Goal: Task Accomplishment & Management: Complete application form

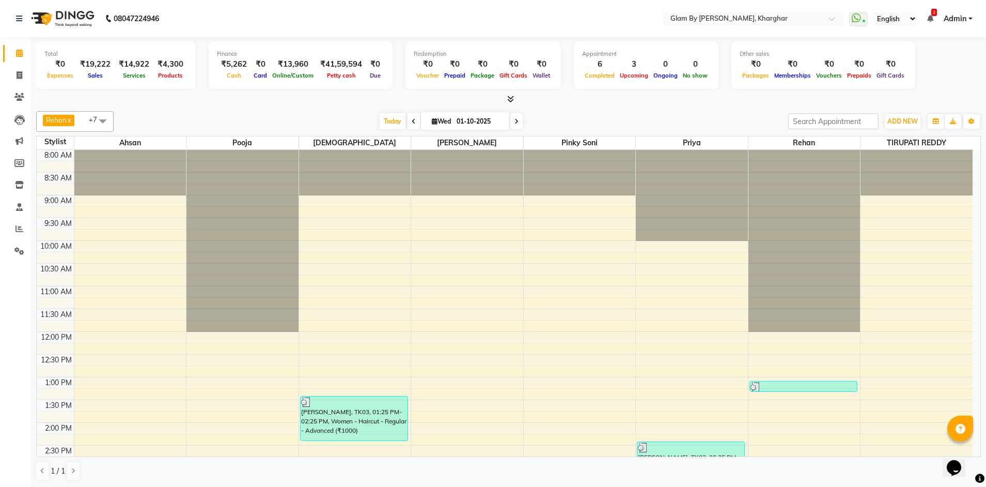
scroll to position [375, 0]
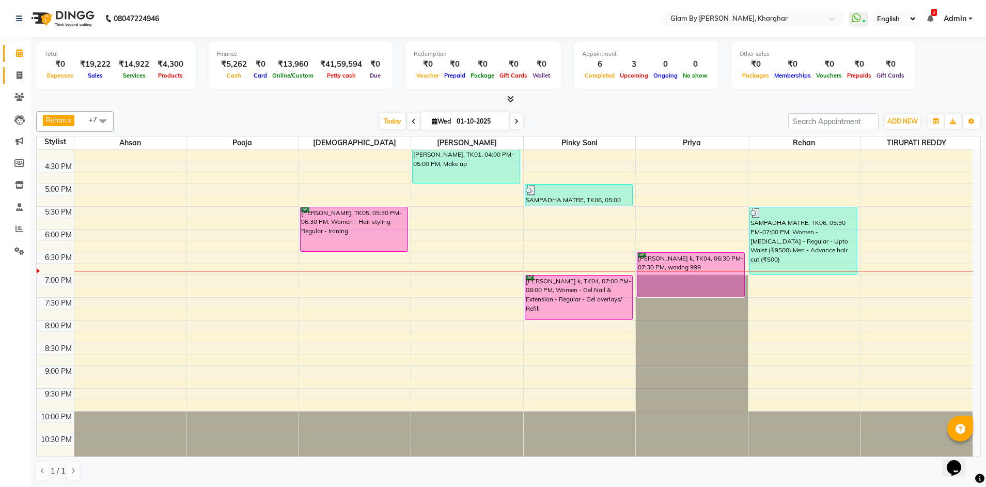
click at [20, 78] on icon at bounding box center [20, 75] width 6 height 8
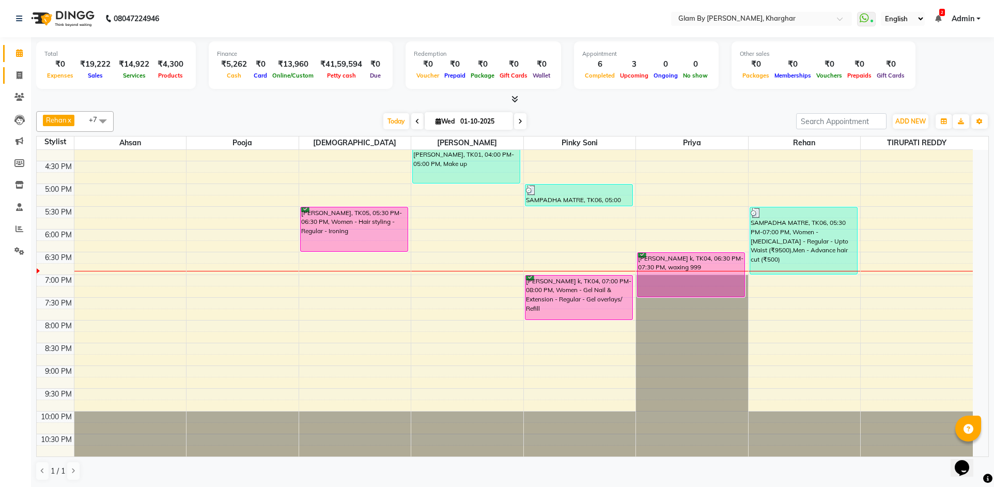
select select "service"
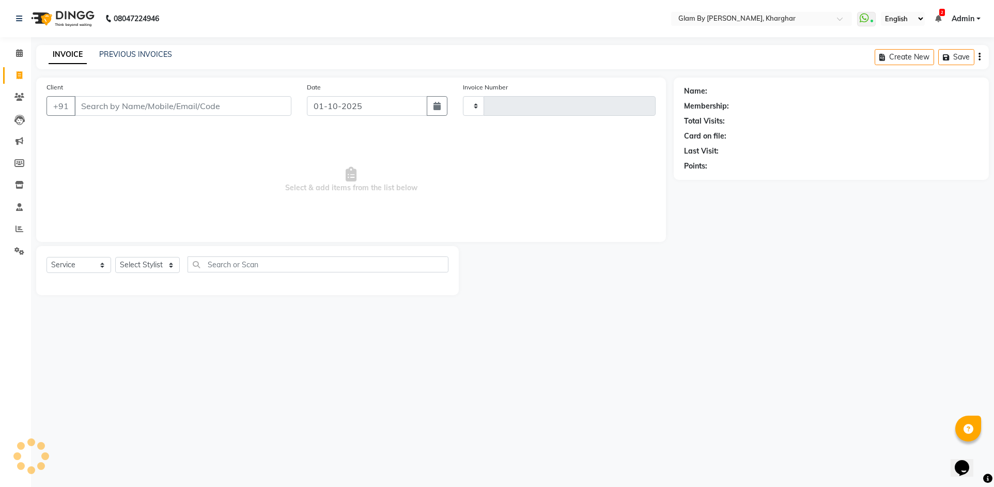
type input "1748"
select select "3992"
click at [108, 109] on input "Client" at bounding box center [182, 106] width 217 height 20
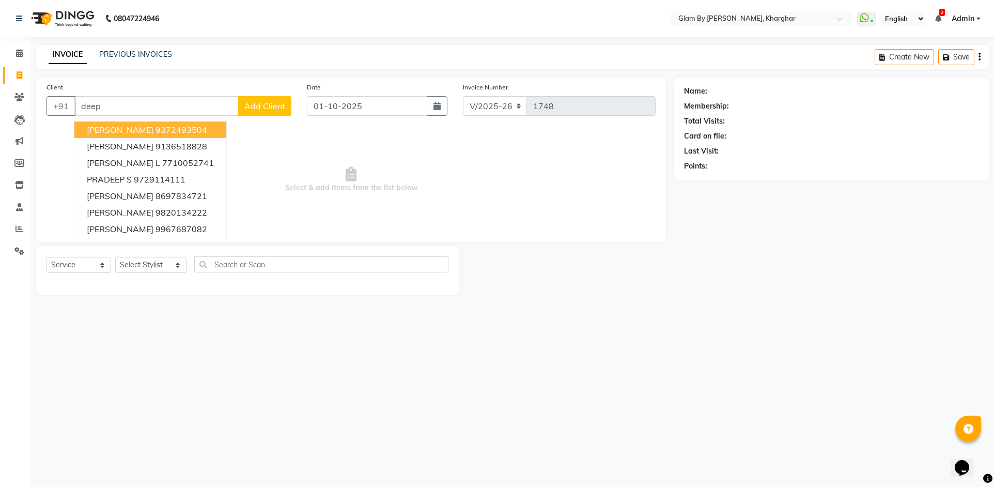
click at [113, 114] on input "deep" at bounding box center [156, 106] width 164 height 20
type input "d"
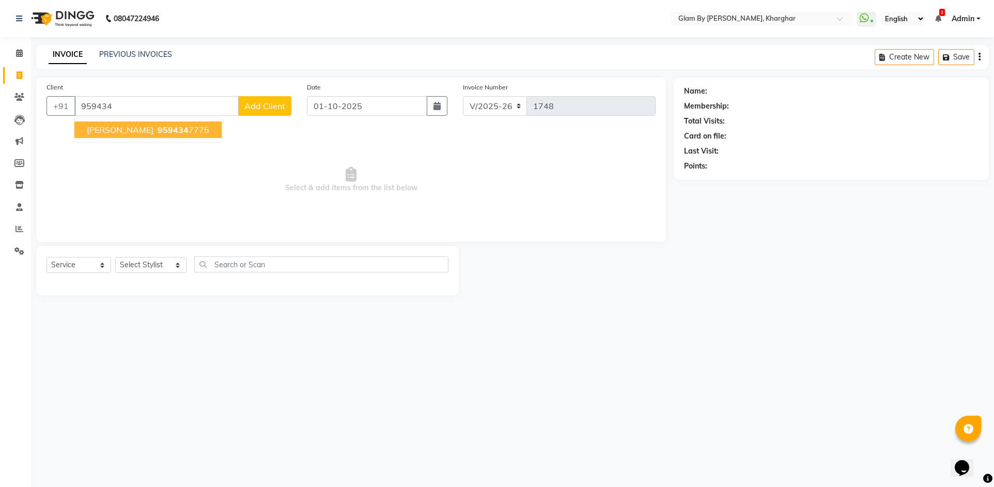
click at [201, 131] on ngb-highlight "959434 7775" at bounding box center [183, 130] width 54 height 10
type input "9594347775"
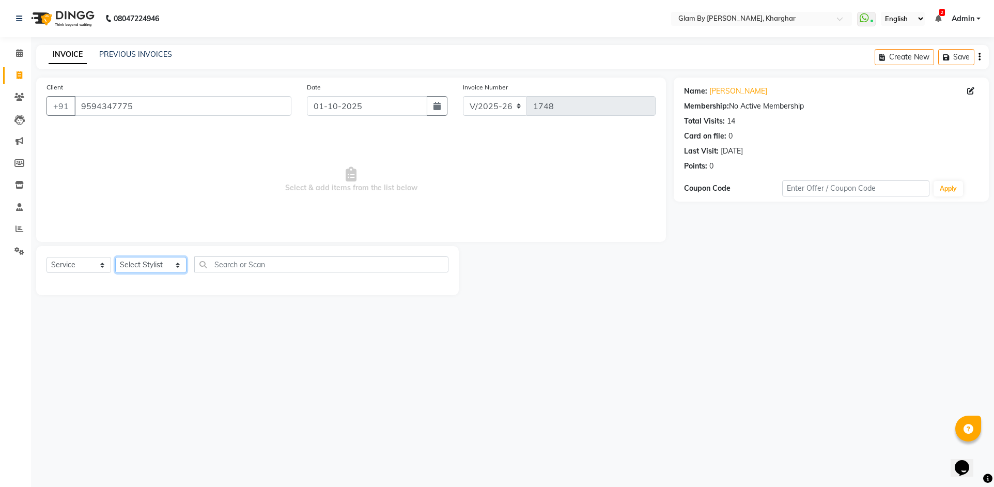
click at [142, 267] on select "Select Stylist [PERSON_NAME] Avi [PERSON_NAME] [PERSON_NAME] (maneger) MARUL [P…" at bounding box center [150, 265] width 71 height 16
select select "24145"
click at [115, 257] on select "Select Stylist [PERSON_NAME] Avi [PERSON_NAME] [PERSON_NAME] (maneger) MARUL [P…" at bounding box center [150, 265] width 71 height 16
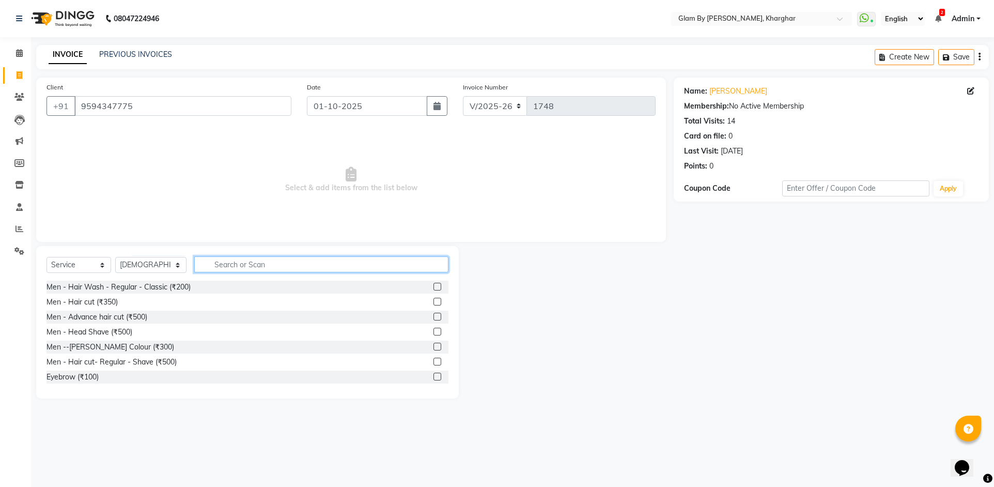
click at [264, 259] on input "text" at bounding box center [321, 264] width 254 height 16
type input "w"
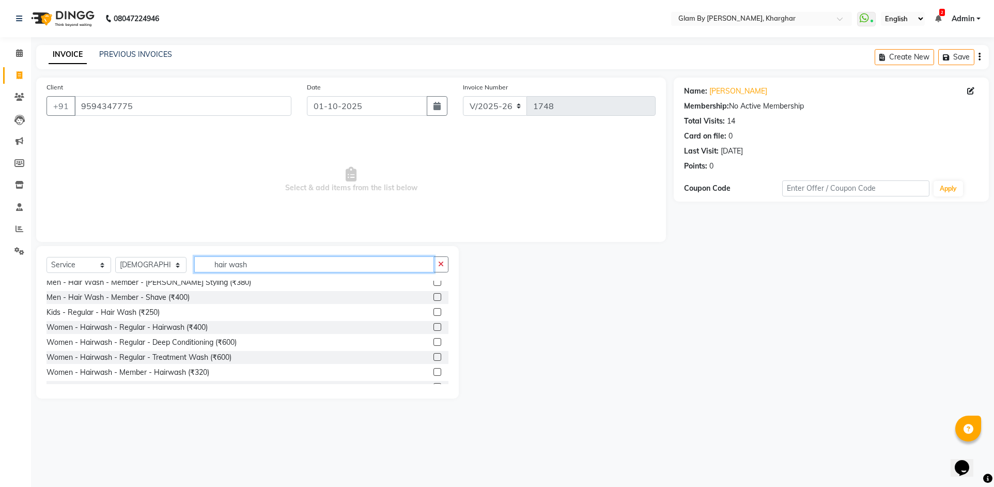
scroll to position [55, 0]
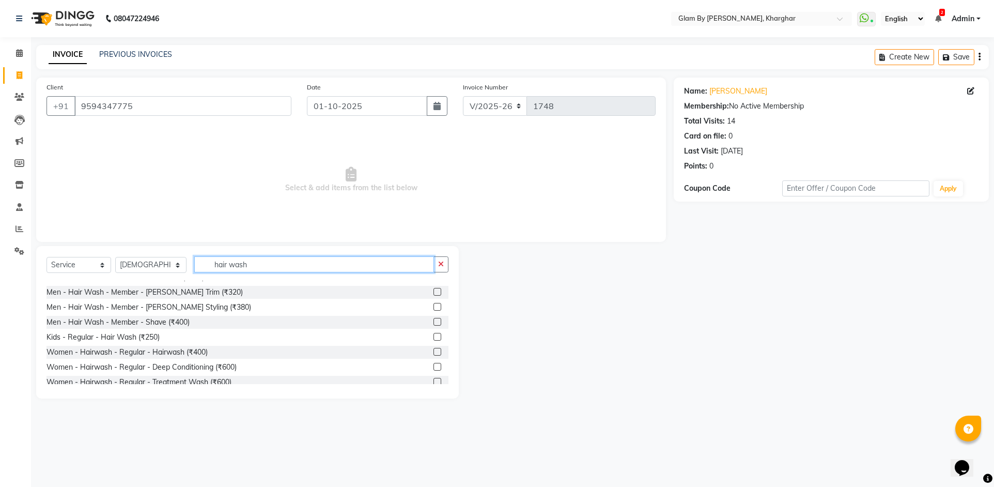
type input "hair wash"
click at [433, 353] on label at bounding box center [437, 352] width 8 height 8
click at [433, 353] on input "checkbox" at bounding box center [436, 352] width 7 height 7
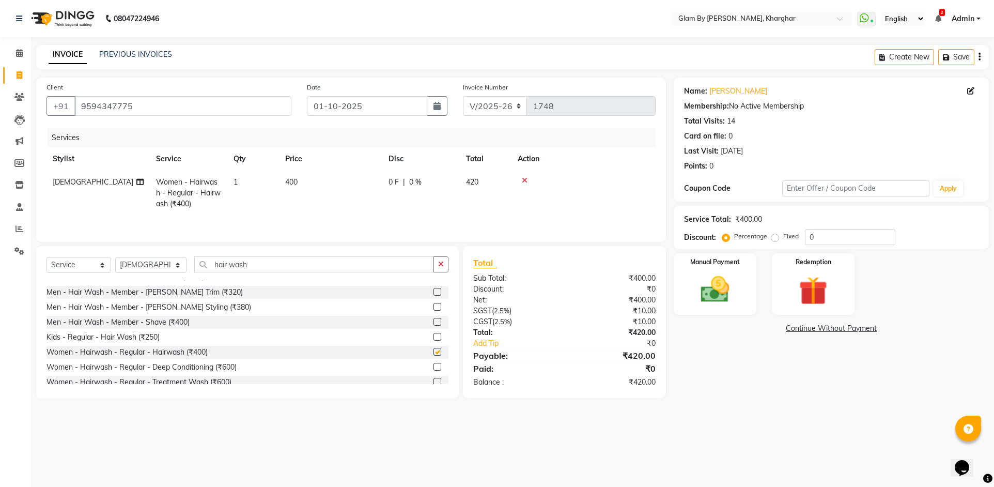
checkbox input "false"
click at [307, 268] on input "hair wash" at bounding box center [314, 264] width 240 height 16
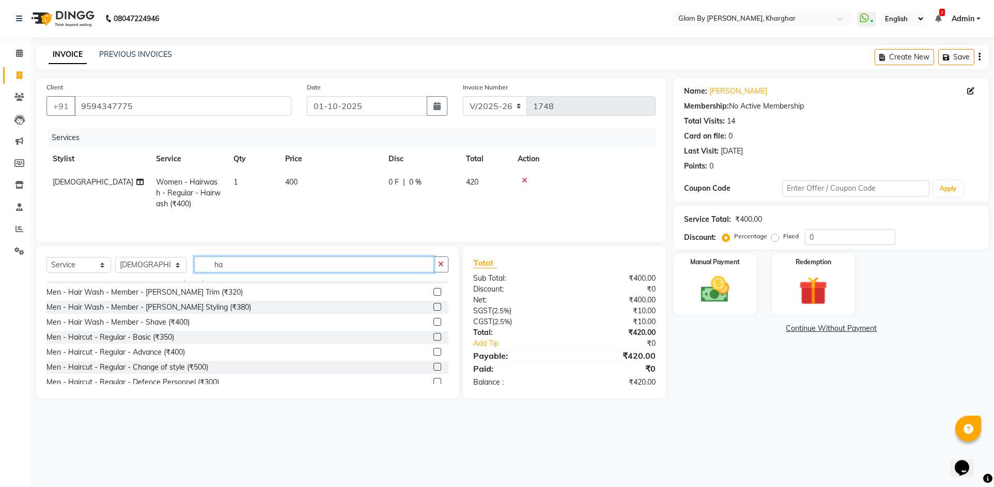
type input "h"
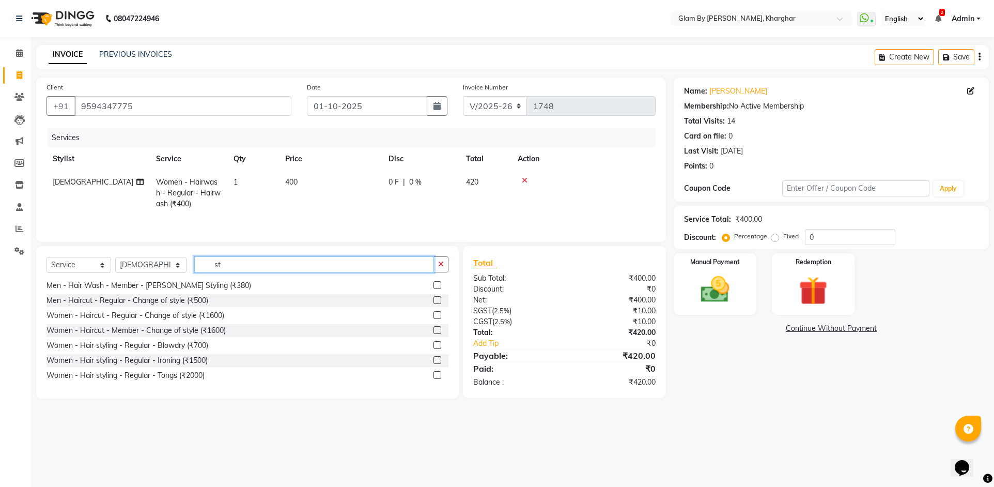
type input "s"
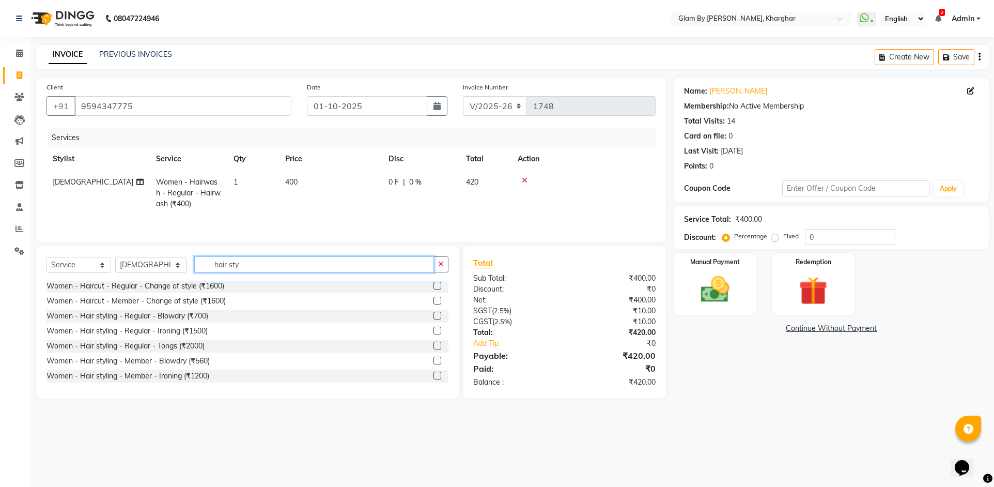
scroll to position [46, 0]
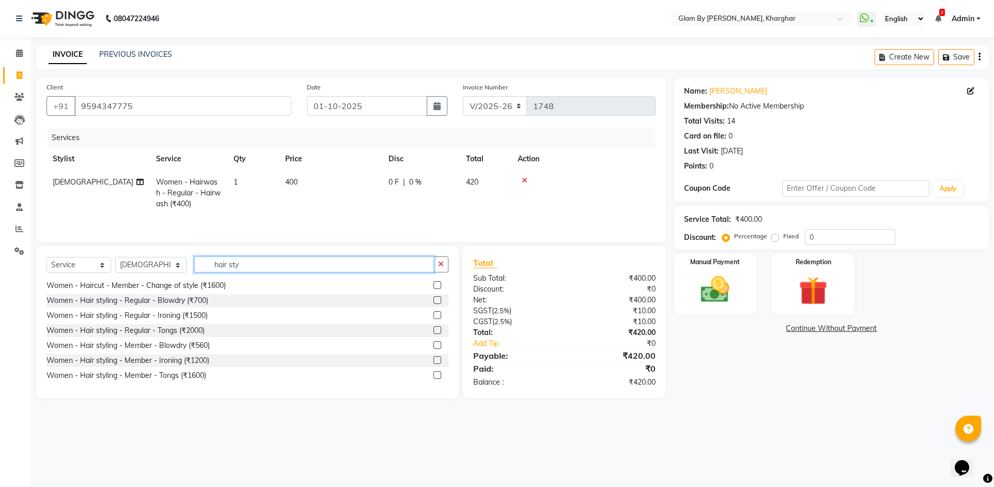
type input "hair sty"
click at [433, 331] on label at bounding box center [437, 330] width 8 height 8
click at [433, 331] on input "checkbox" at bounding box center [436, 330] width 7 height 7
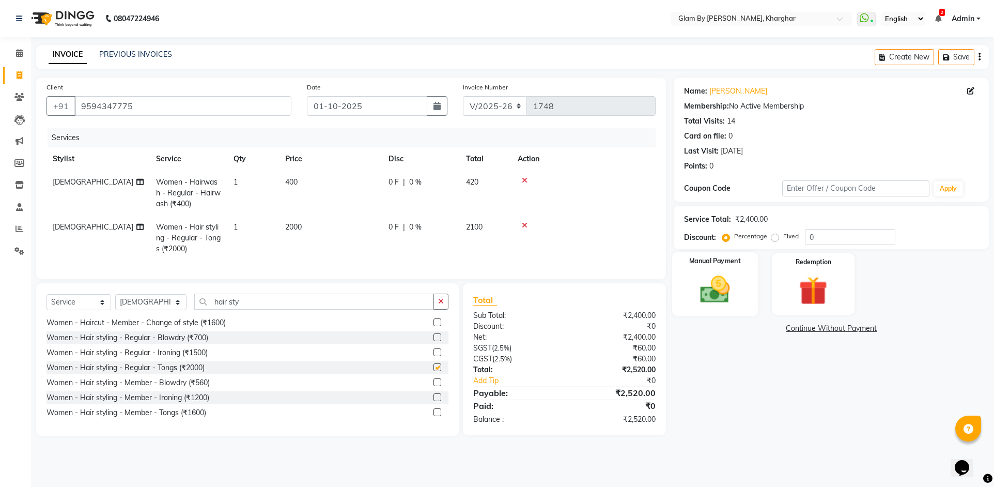
checkbox input "false"
click at [361, 217] on td "2000" at bounding box center [330, 237] width 103 height 45
select select "24145"
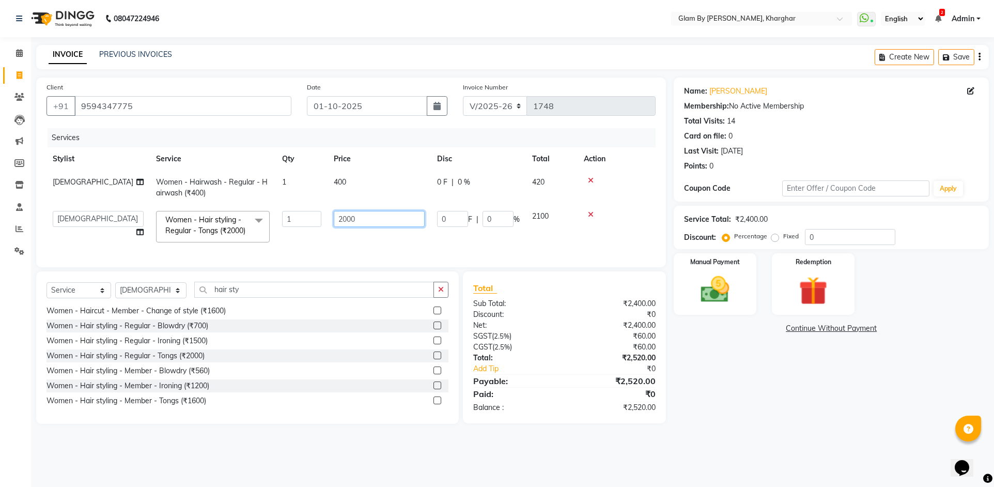
click at [387, 218] on input "2000" at bounding box center [379, 219] width 91 height 16
type input "2"
click at [351, 173] on td "400" at bounding box center [379, 187] width 103 height 34
select select "24145"
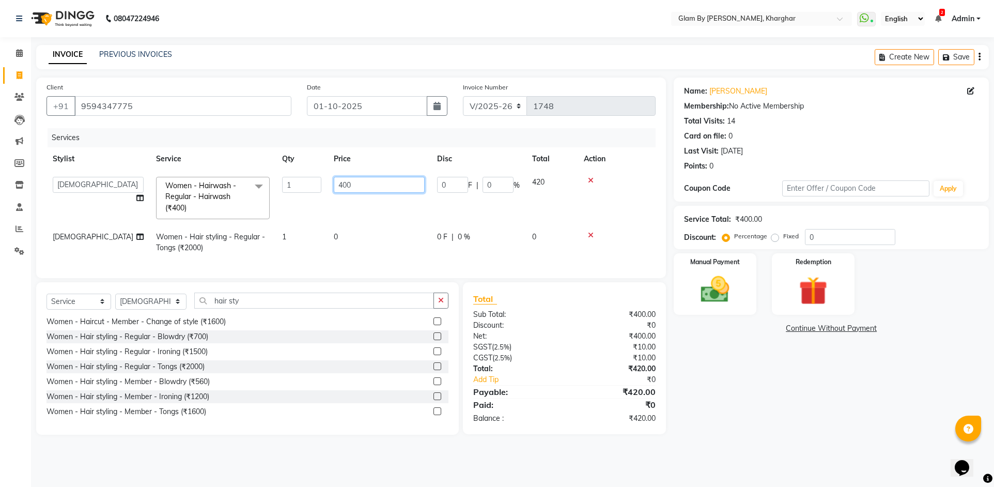
click at [379, 187] on input "400" at bounding box center [379, 185] width 91 height 16
type input "4"
type input "500"
click at [330, 210] on td "500" at bounding box center [379, 197] width 103 height 55
select select "24145"
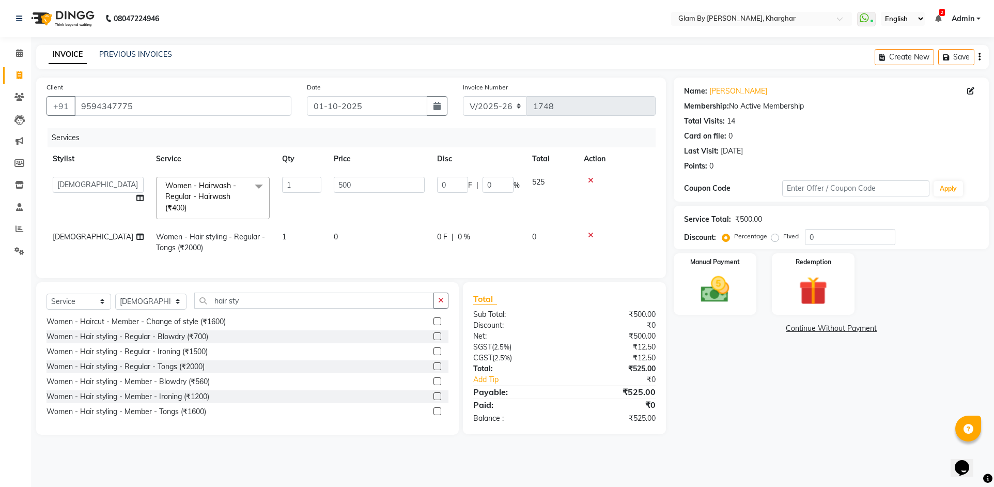
click at [372, 239] on td "0" at bounding box center [379, 242] width 103 height 34
select select "24145"
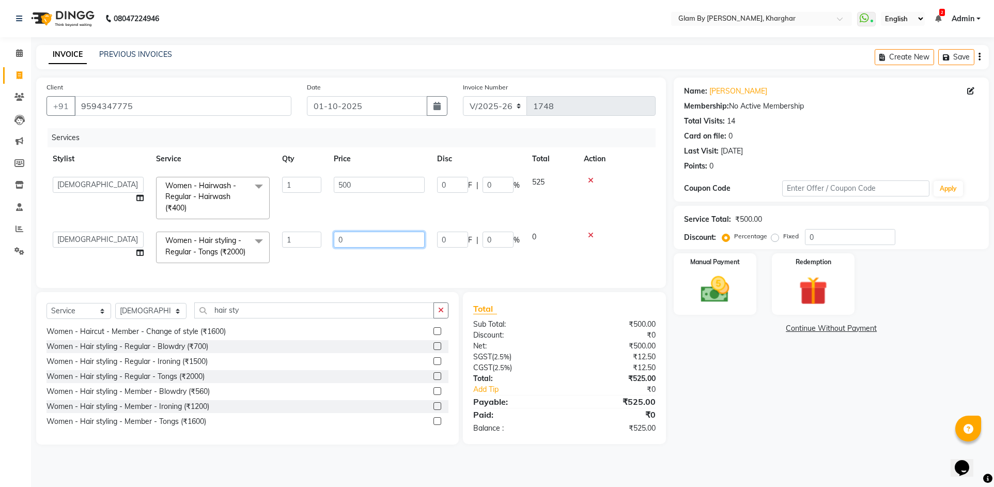
click at [381, 236] on input "0" at bounding box center [379, 239] width 91 height 16
type input "0"
type input "1904.76"
click at [378, 270] on div "Services Stylist Service Qty Price Disc Total Action [PERSON_NAME] Avi [PERSON_…" at bounding box center [350, 202] width 609 height 149
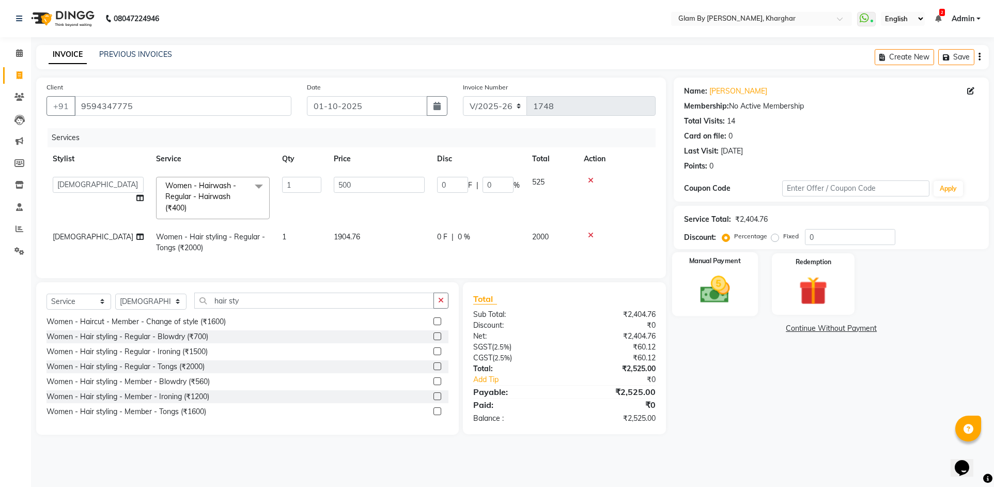
click at [706, 299] on img at bounding box center [715, 289] width 49 height 34
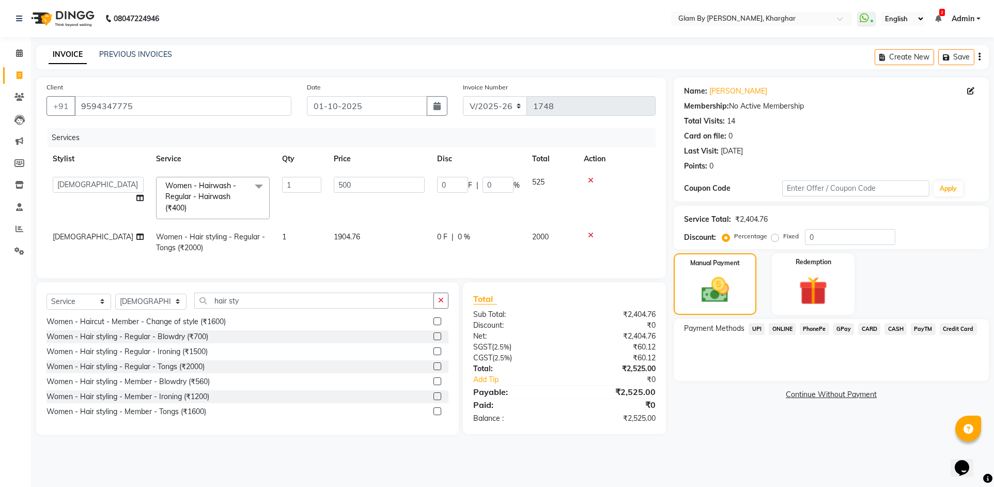
click at [757, 325] on span "UPI" at bounding box center [757, 329] width 16 height 12
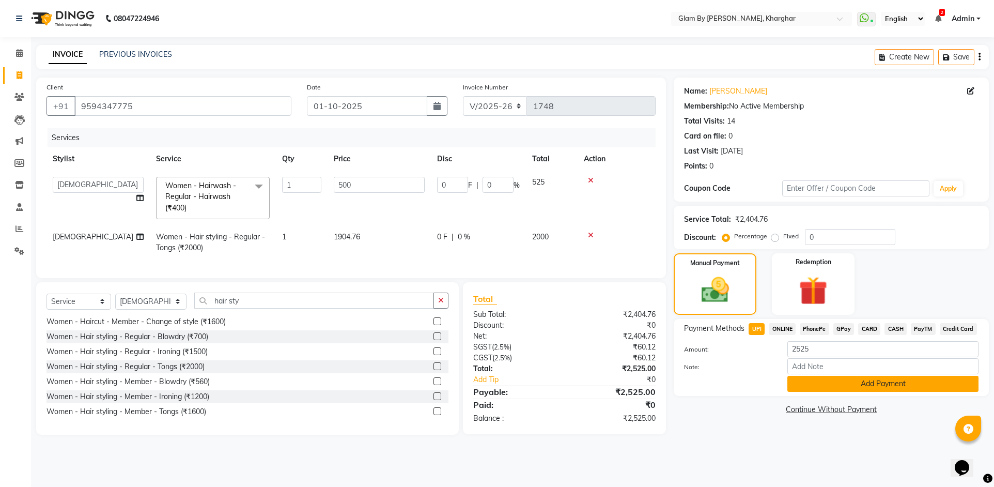
click at [804, 384] on button "Add Payment" at bounding box center [882, 384] width 191 height 16
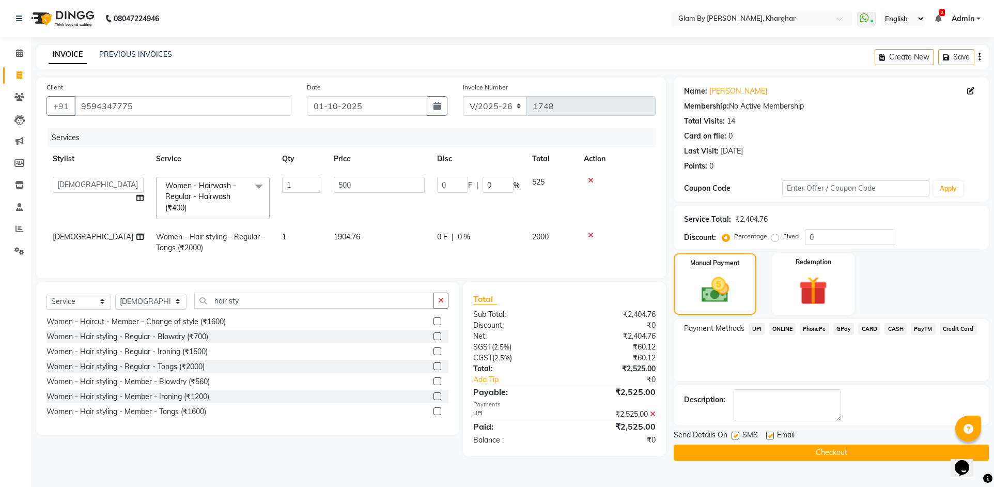
click at [774, 450] on button "Checkout" at bounding box center [831, 452] width 315 height 16
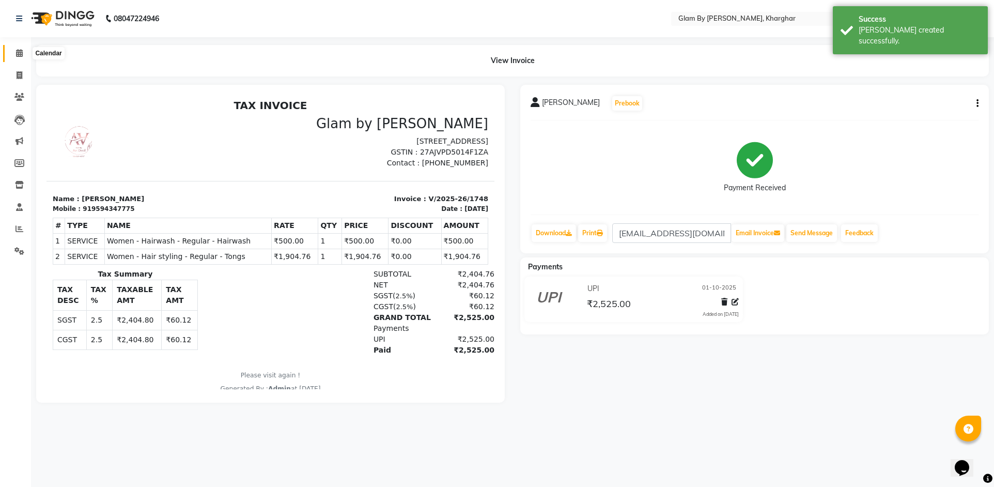
click at [19, 57] on span at bounding box center [19, 54] width 18 height 12
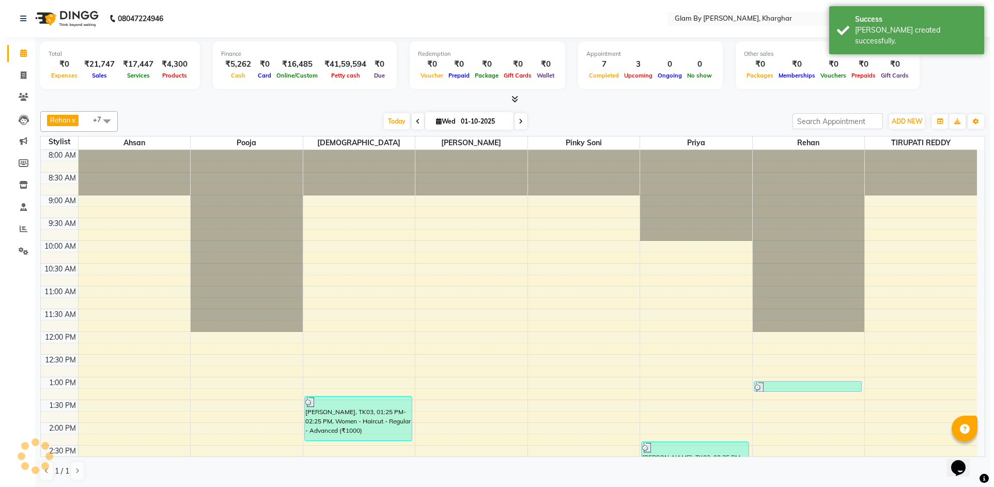
scroll to position [258, 0]
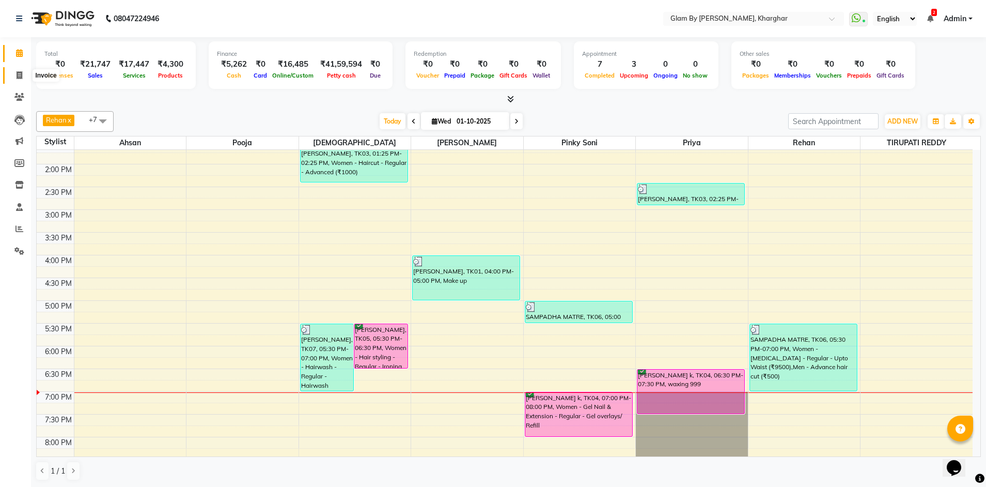
click at [21, 74] on icon at bounding box center [20, 75] width 6 height 8
select select "service"
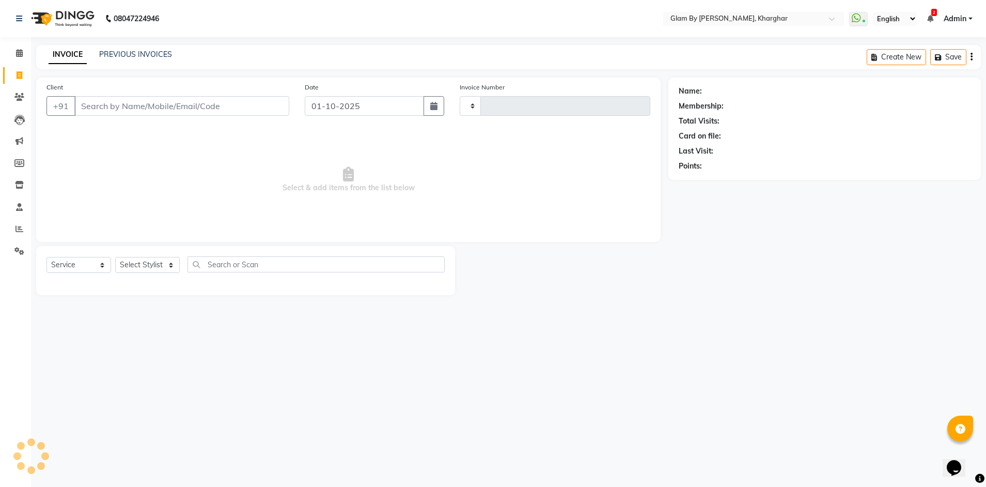
type input "1749"
select select "3992"
click at [161, 260] on select "Select Stylist [PERSON_NAME] Avi [PERSON_NAME] [PERSON_NAME] (maneger) MARUL [P…" at bounding box center [150, 265] width 71 height 16
select select "52399"
click at [115, 257] on select "Select Stylist [PERSON_NAME] Avi [PERSON_NAME] [PERSON_NAME] (maneger) MARUL [P…" at bounding box center [150, 265] width 71 height 16
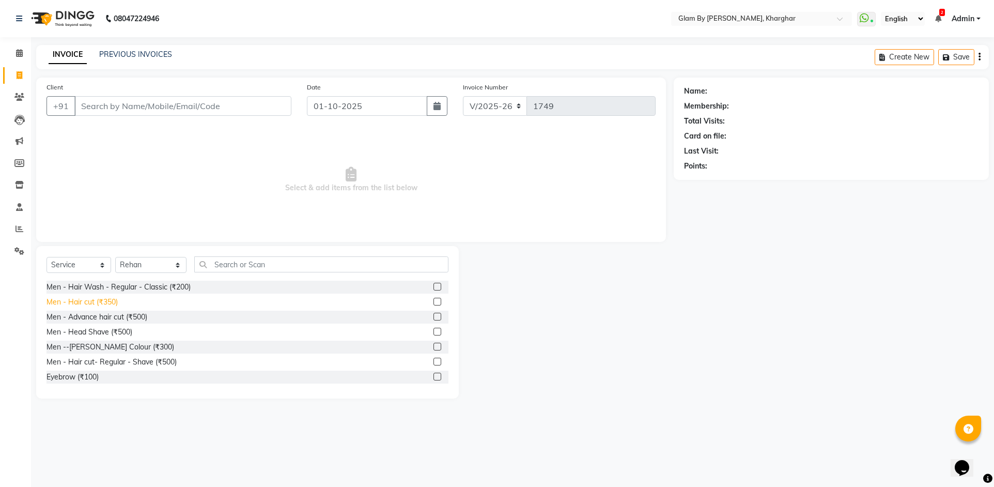
click at [107, 304] on div "Men - Hair cut (₹350)" at bounding box center [81, 302] width 71 height 11
checkbox input "false"
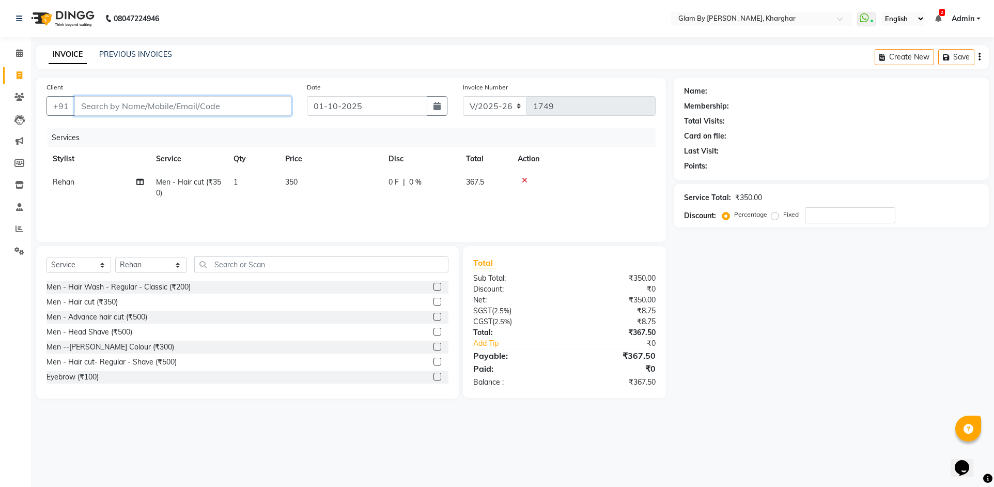
click at [188, 110] on input "Client" at bounding box center [182, 106] width 217 height 20
type input "9"
type input "0"
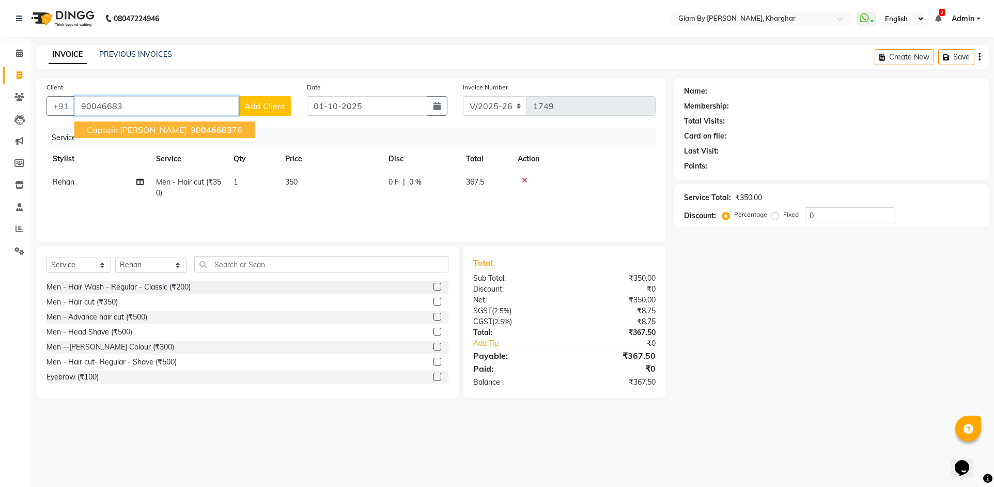
click at [191, 132] on span "90046683" at bounding box center [211, 130] width 41 height 10
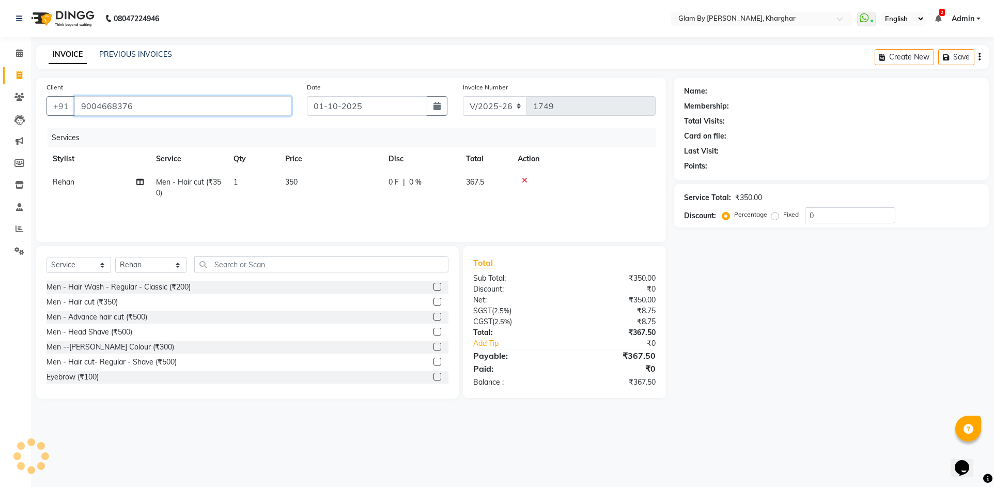
type input "9004668376"
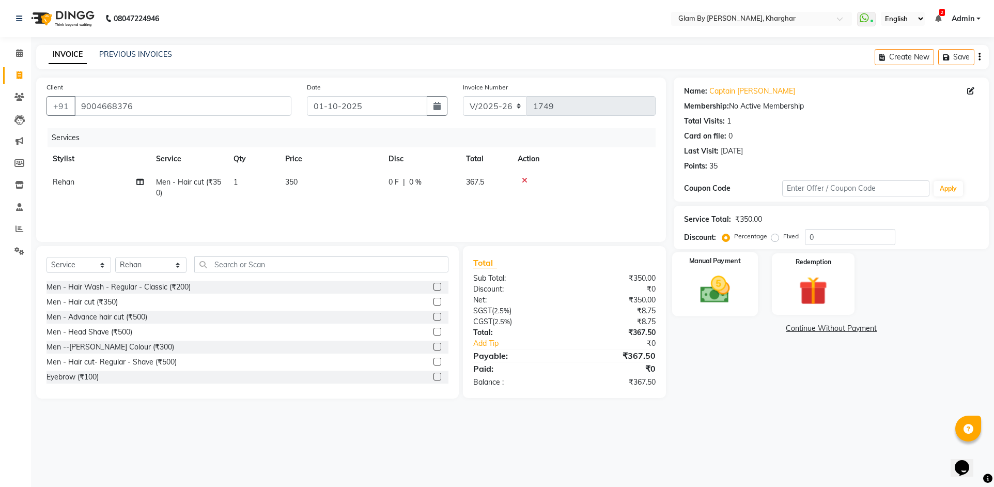
click at [733, 287] on img at bounding box center [715, 289] width 49 height 34
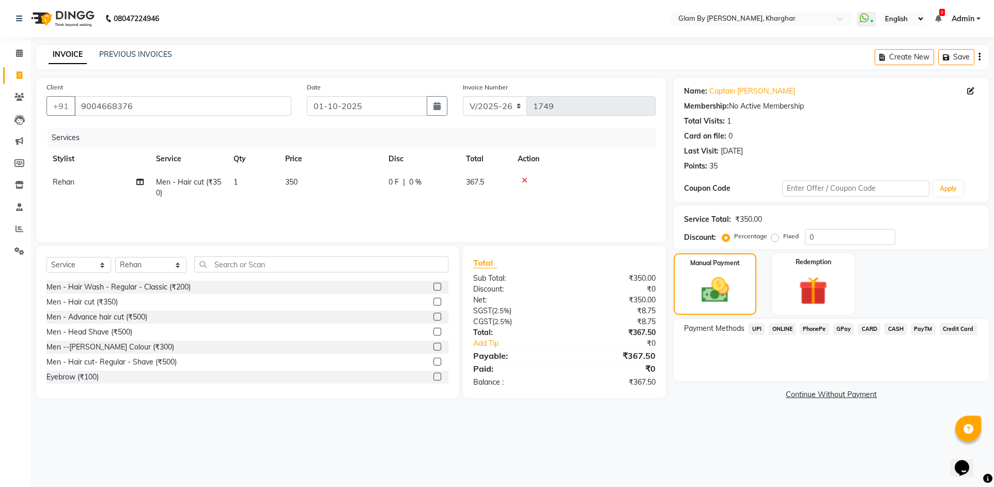
click at [784, 329] on span "ONLINE" at bounding box center [782, 329] width 27 height 12
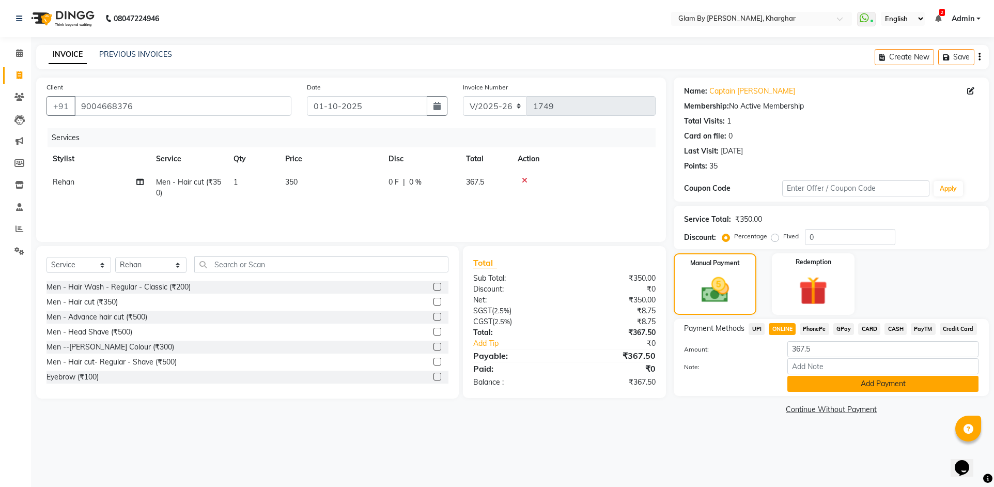
click at [845, 391] on button "Add Payment" at bounding box center [882, 384] width 191 height 16
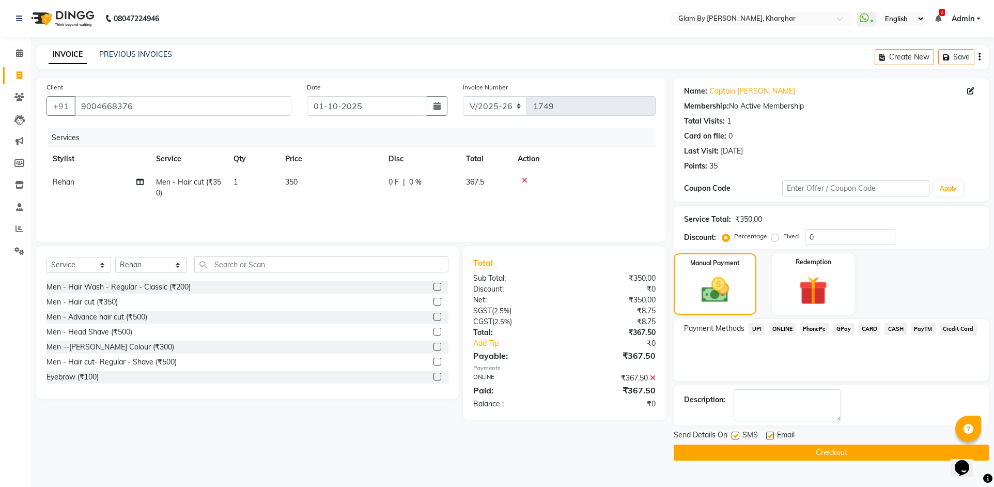
click at [766, 453] on button "Checkout" at bounding box center [831, 452] width 315 height 16
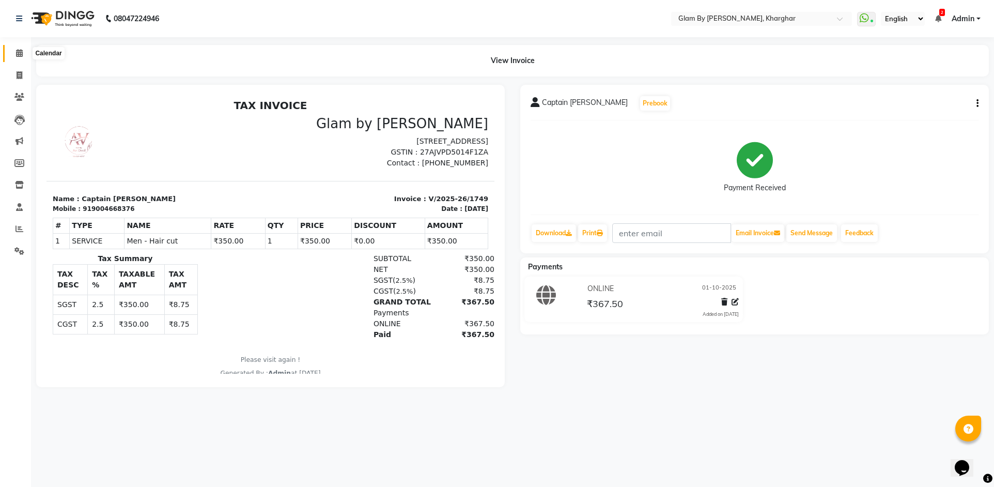
click at [14, 54] on span at bounding box center [19, 54] width 18 height 12
